Goal: Information Seeking & Learning: Find specific fact

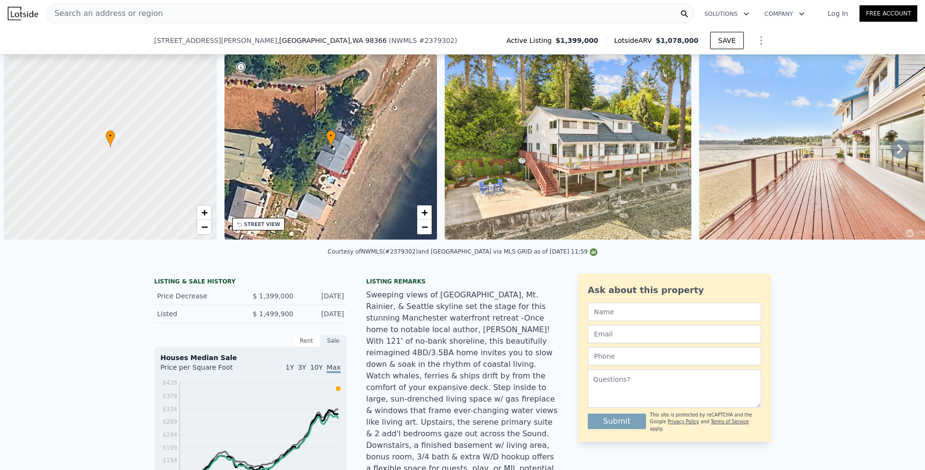
select select "30"
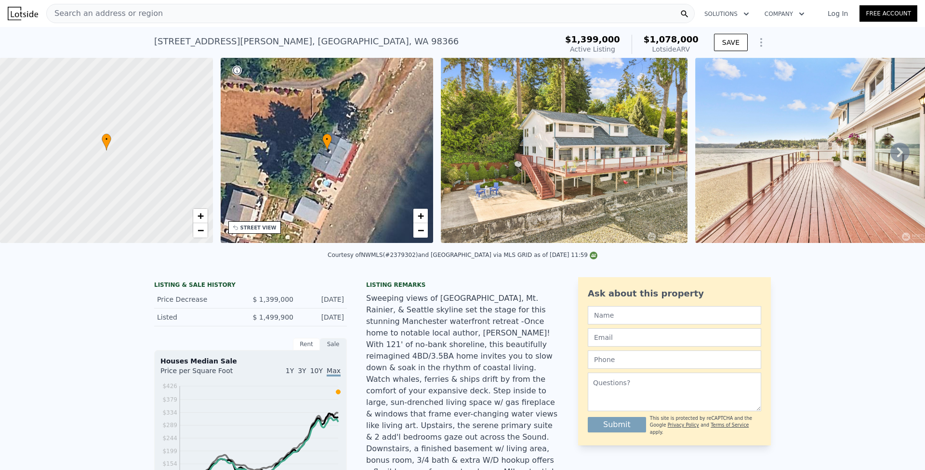
click at [118, 12] on span "Search an address or region" at bounding box center [105, 14] width 116 height 12
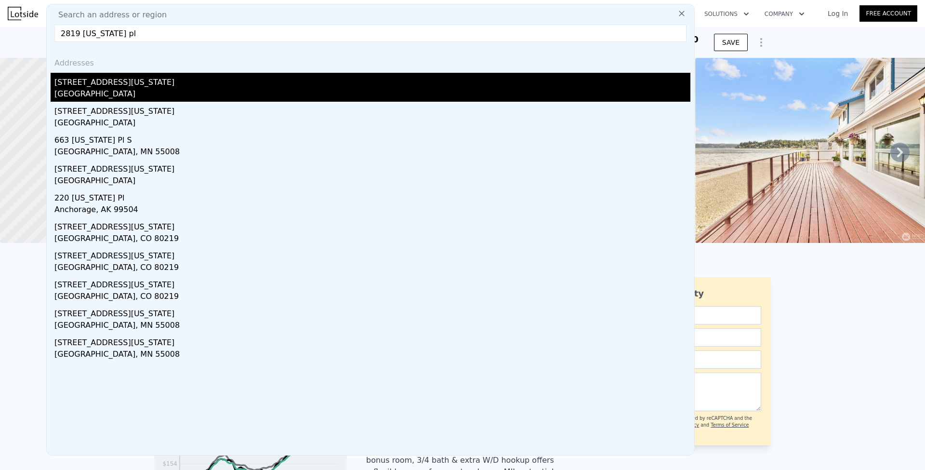
type input "2819 [US_STATE] pl"
click at [101, 88] on div "[STREET_ADDRESS][US_STATE]" at bounding box center [372, 80] width 636 height 15
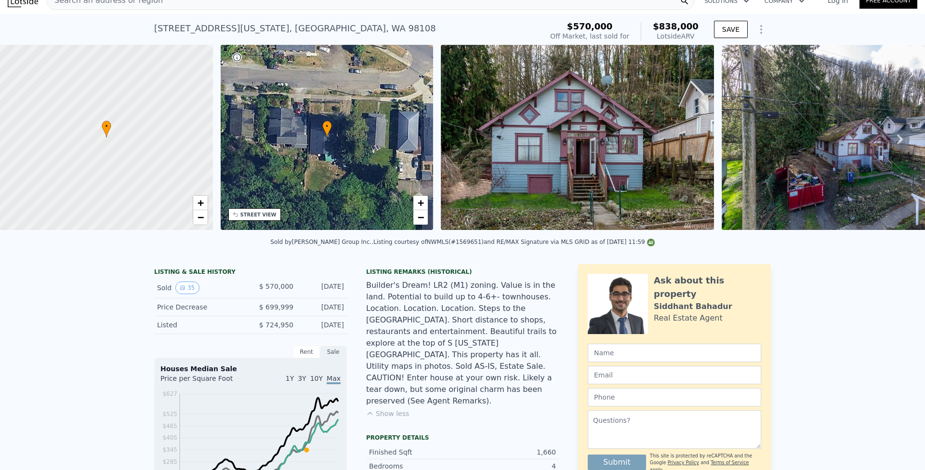
scroll to position [43, 0]
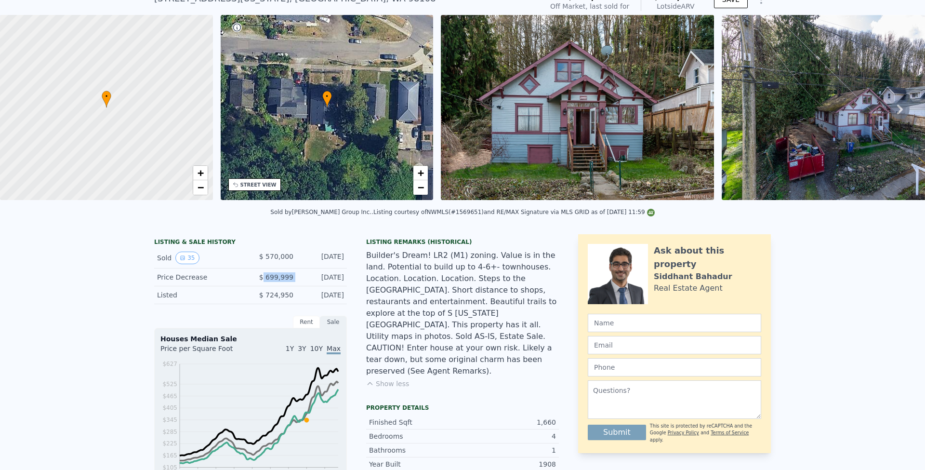
drag, startPoint x: 260, startPoint y: 284, endPoint x: 299, endPoint y: 287, distance: 39.1
click at [299, 286] on div "Price Decrease $ 699,999 [DATE]" at bounding box center [250, 277] width 193 height 18
click at [301, 282] on div "[DATE]" at bounding box center [322, 277] width 43 height 10
drag, startPoint x: 255, startPoint y: 302, endPoint x: 243, endPoint y: 260, distance: 43.9
click at [243, 260] on div "LISTING & SALE HISTORY Sold 35 $ 570,000 [DATE] Price Decrease $ 699,999 [DATE]…" at bounding box center [250, 271] width 193 height 66
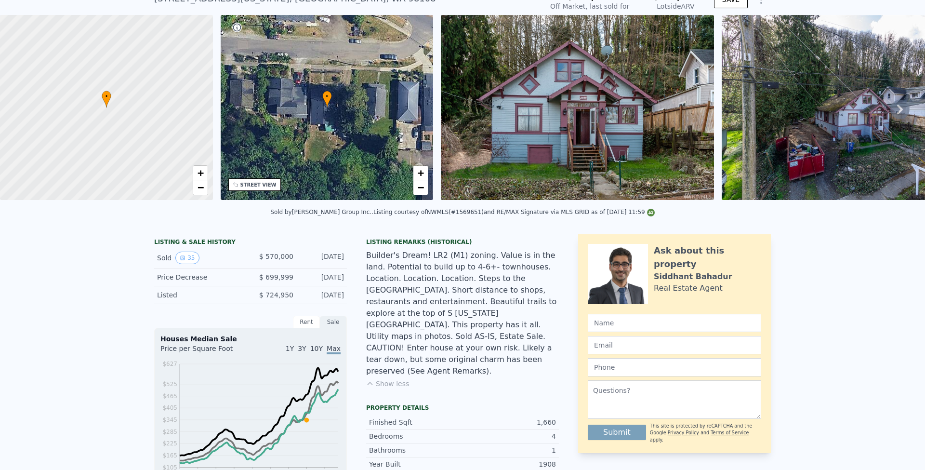
click at [254, 261] on div "$ 570,000" at bounding box center [271, 257] width 43 height 13
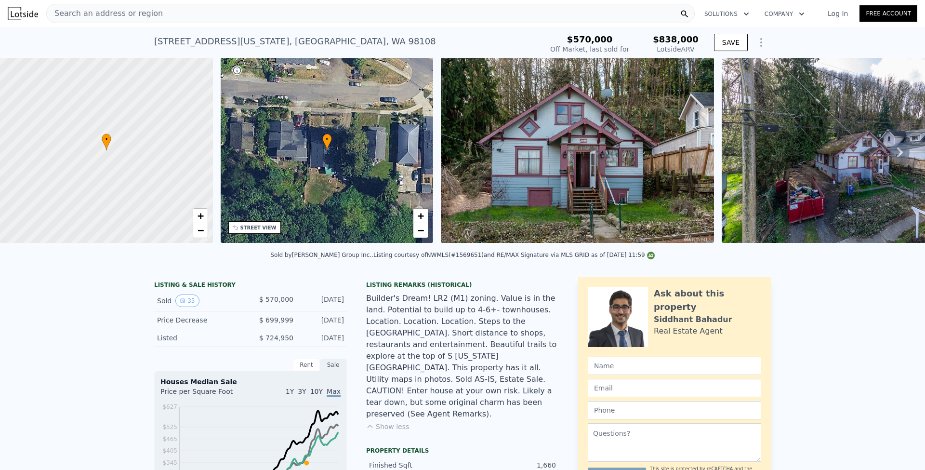
scroll to position [10, 0]
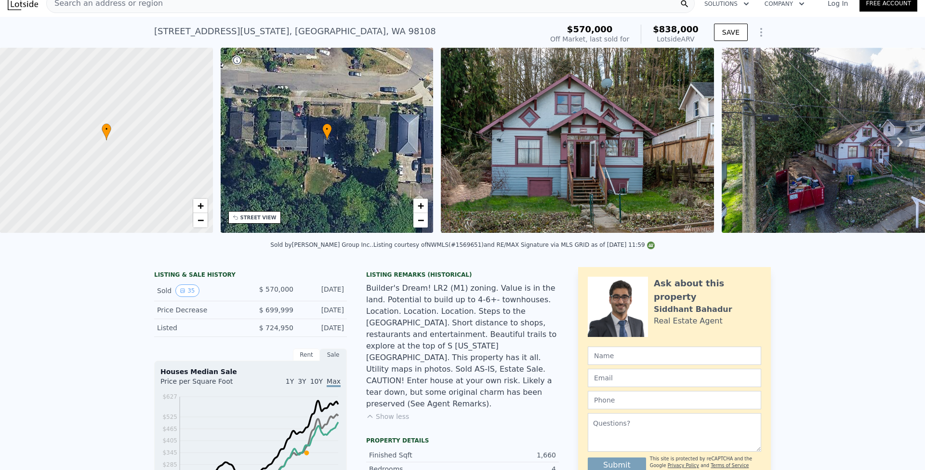
click at [390, 411] on button "Show less" at bounding box center [387, 416] width 43 height 10
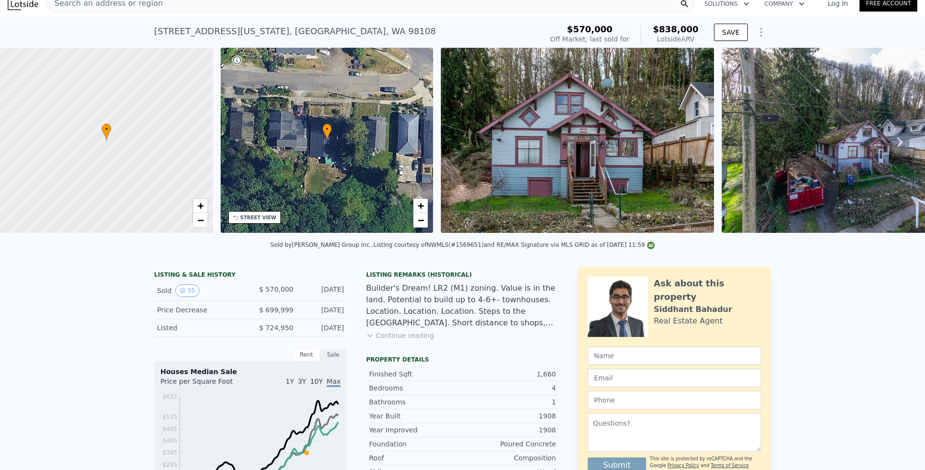
click at [397, 340] on button "Continue reading" at bounding box center [400, 335] width 68 height 10
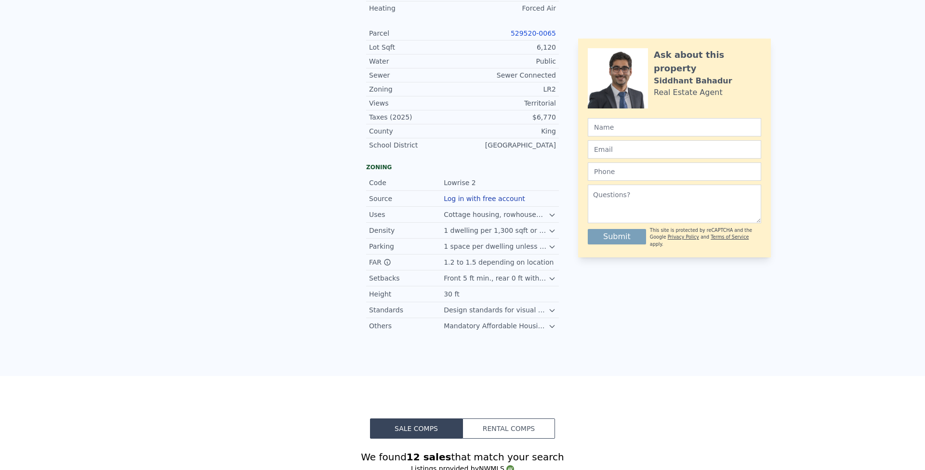
scroll to position [0, 0]
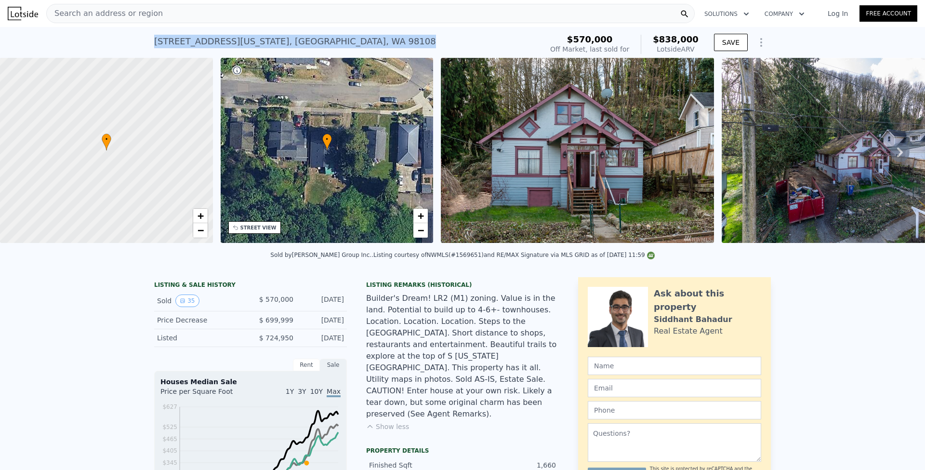
drag, startPoint x: 301, startPoint y: 40, endPoint x: 135, endPoint y: 43, distance: 165.7
click at [135, 43] on div "[STREET_ADDRESS][US_STATE] Sold [DATE] for $570k (~ARV $838k ) $570,000 Off Mar…" at bounding box center [462, 42] width 925 height 31
copy div "[STREET_ADDRESS][US_STATE] Sold [DATE] for $570k (~ARV $838k )"
